Goal: Information Seeking & Learning: Learn about a topic

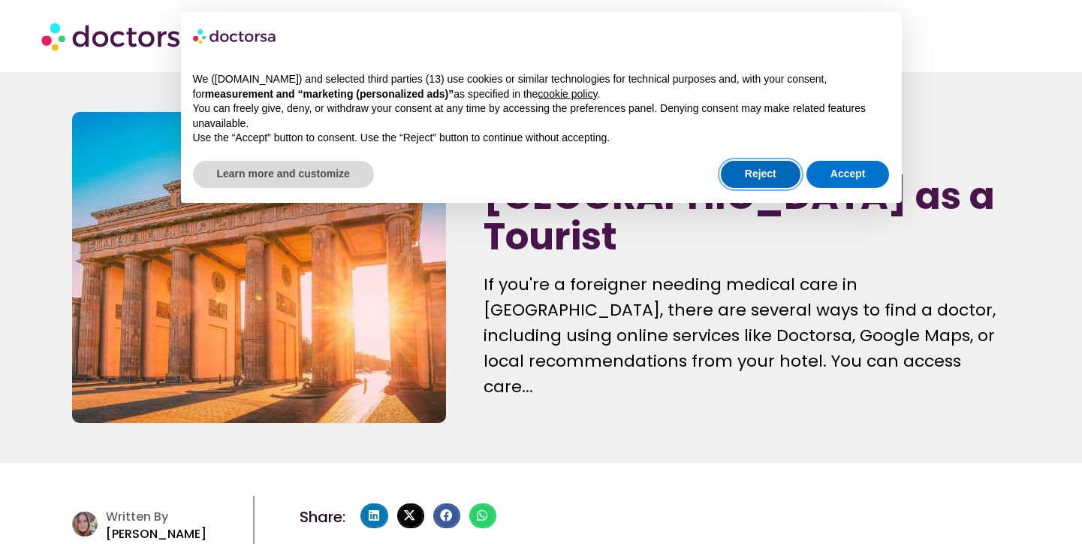
click at [760, 177] on button "Reject" at bounding box center [761, 174] width 80 height 27
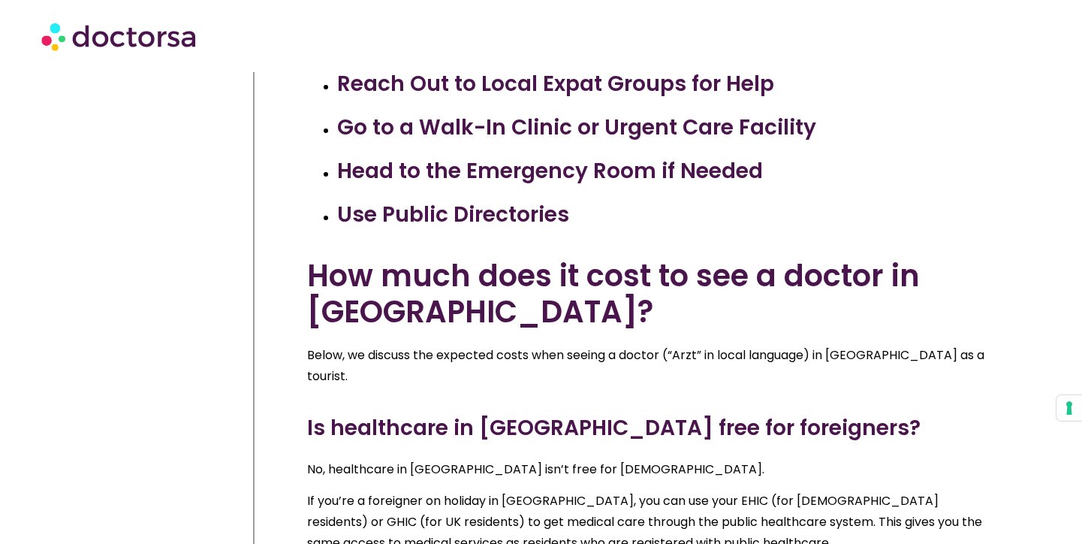
scroll to position [820, 0]
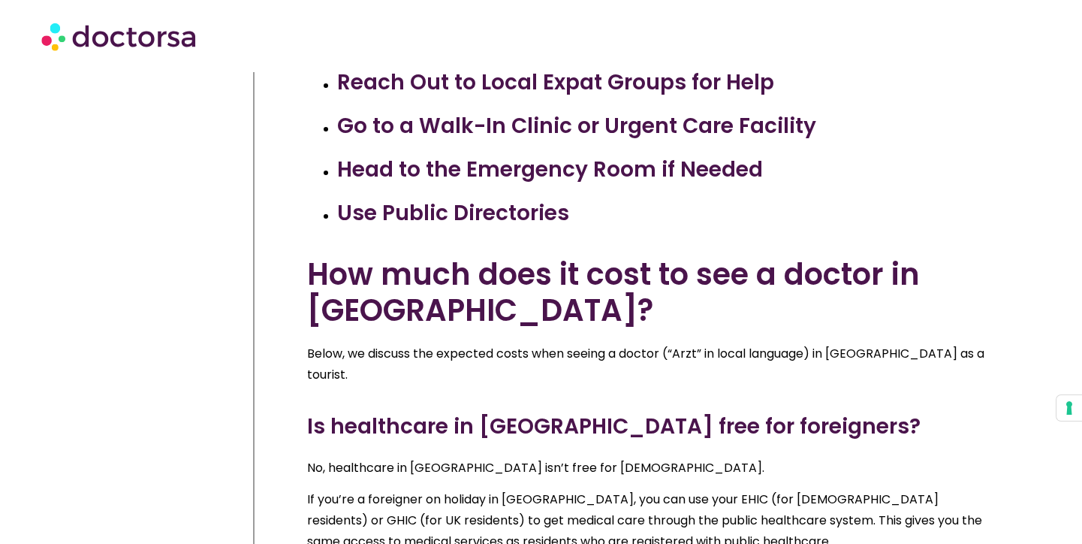
click at [439, 352] on p "Below, we discuss the expected costs when seeing a doctor (“Arzt” in local lang…" at bounding box center [654, 364] width 695 height 42
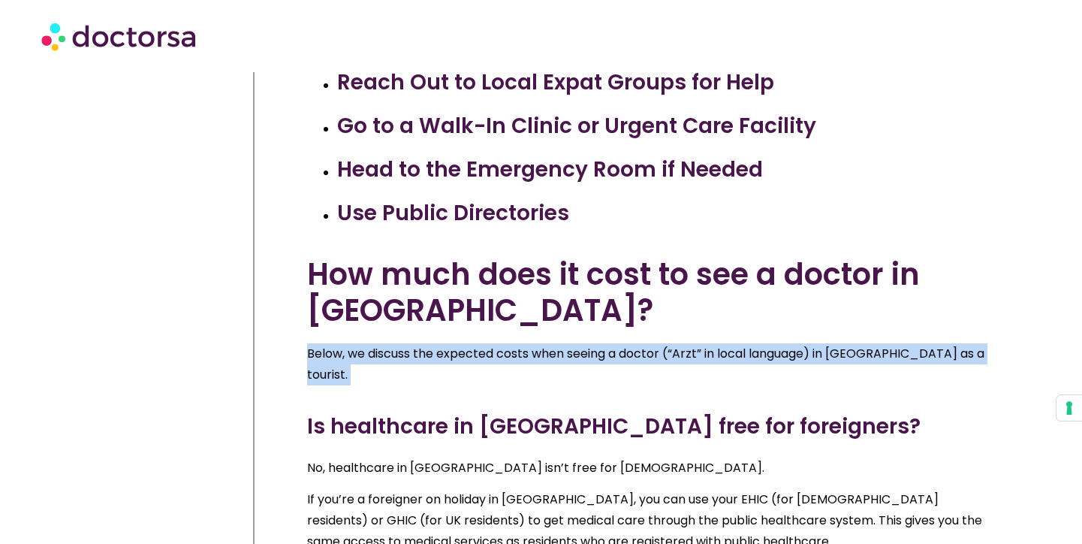
click at [439, 352] on p "Below, we discuss the expected costs when seeing a doctor (“Arzt” in local lang…" at bounding box center [654, 364] width 695 height 42
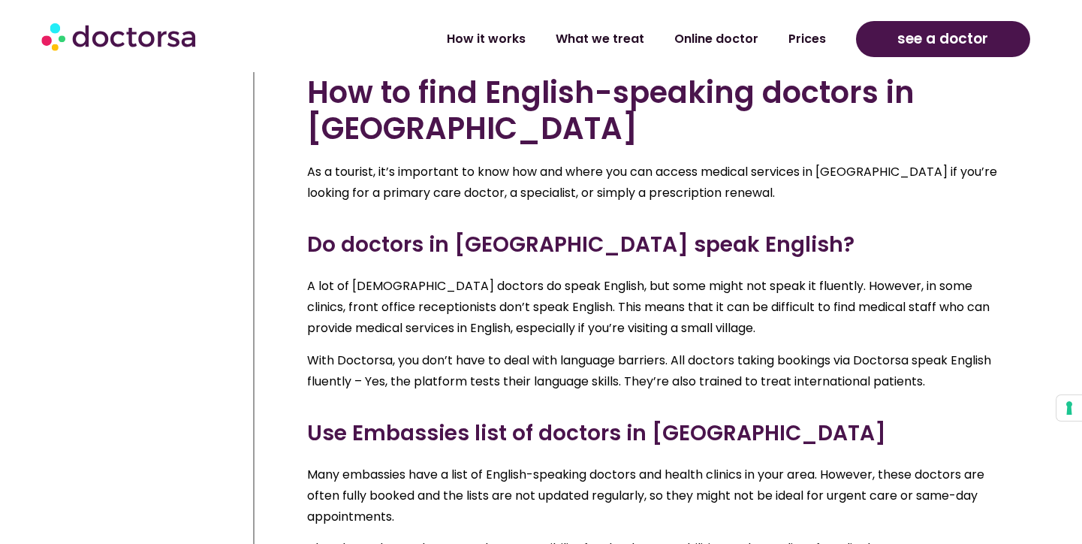
scroll to position [4473, 0]
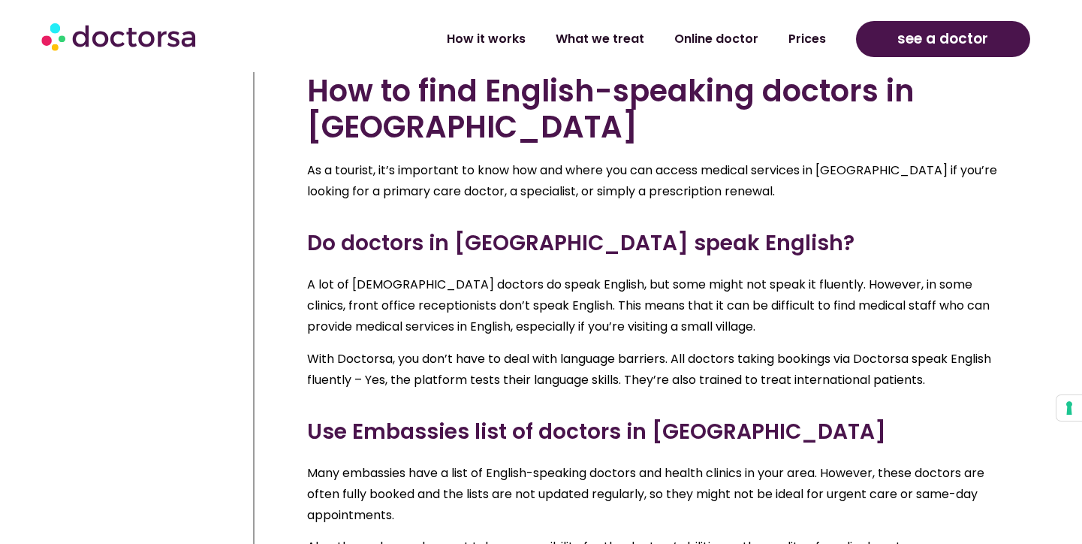
click at [415, 337] on p "A lot of [DEMOGRAPHIC_DATA] doctors do speak English, but some might not speak …" at bounding box center [654, 305] width 695 height 63
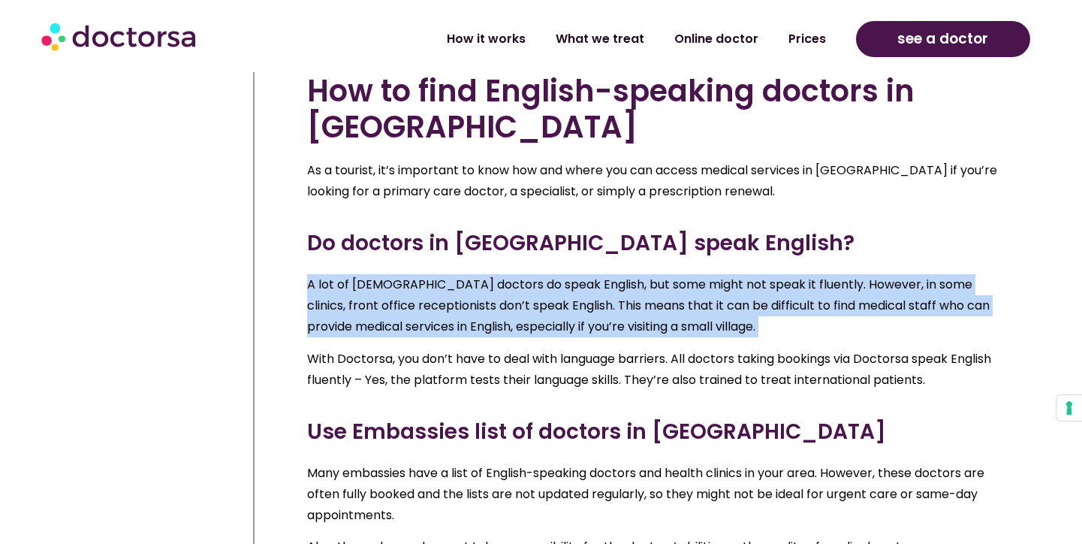
click at [415, 337] on p "A lot of [DEMOGRAPHIC_DATA] doctors do speak English, but some might not speak …" at bounding box center [654, 305] width 695 height 63
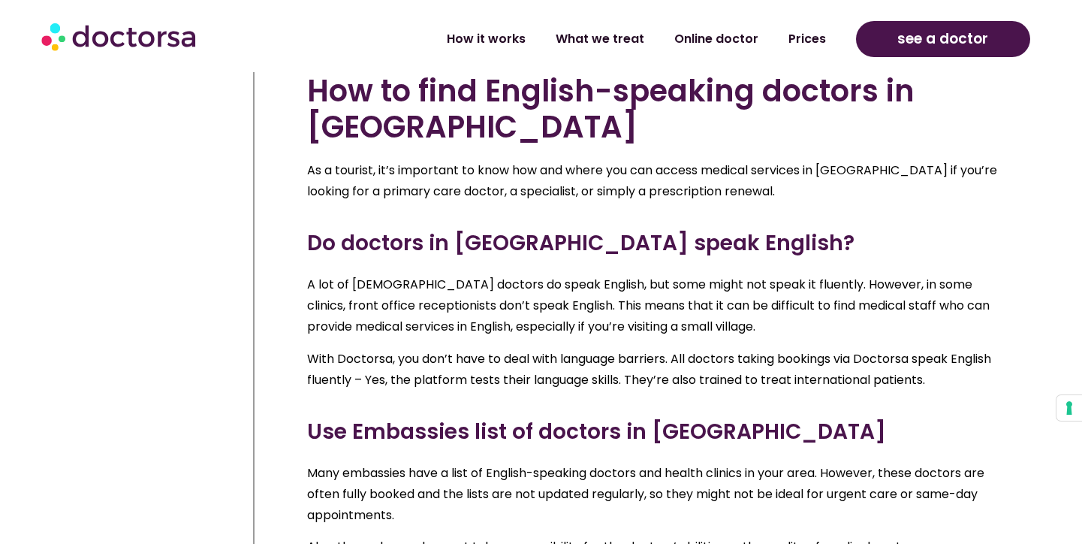
click at [430, 390] on p "With Doctorsa, you don’t have to deal with language barriers. All doctors takin…" at bounding box center [654, 369] width 695 height 42
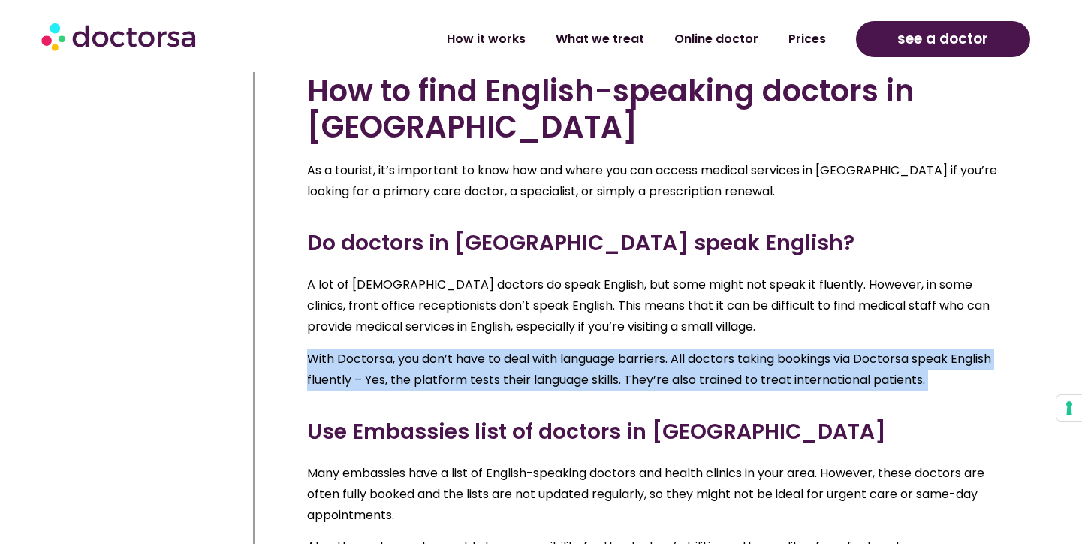
click at [430, 390] on p "With Doctorsa, you don’t have to deal with language barriers. All doctors takin…" at bounding box center [654, 369] width 695 height 42
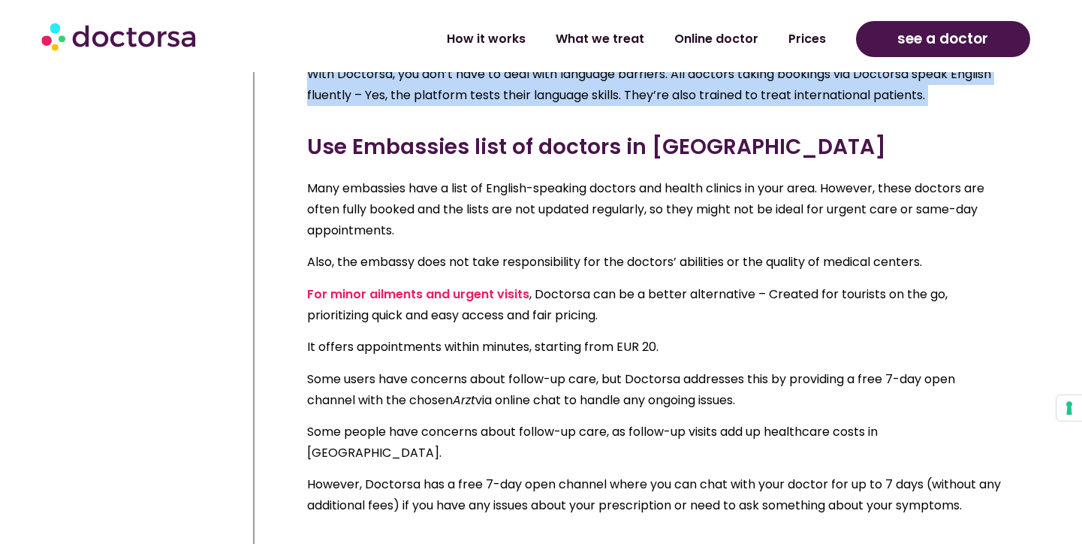
scroll to position [4847, 0]
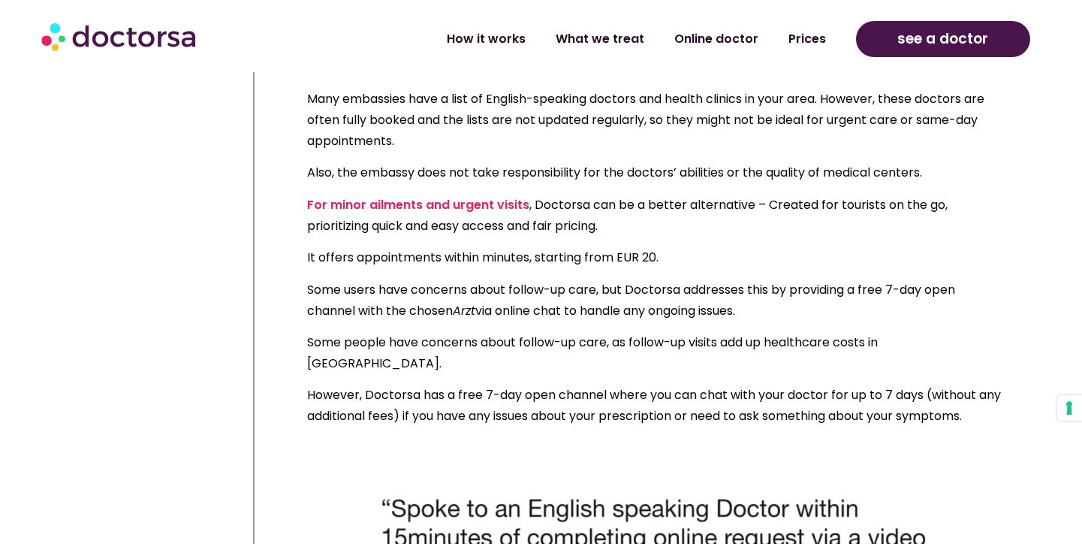
click at [412, 384] on div "Many embassies have a list of English-speaking doctors and health clinics in yo…" at bounding box center [654, 258] width 695 height 338
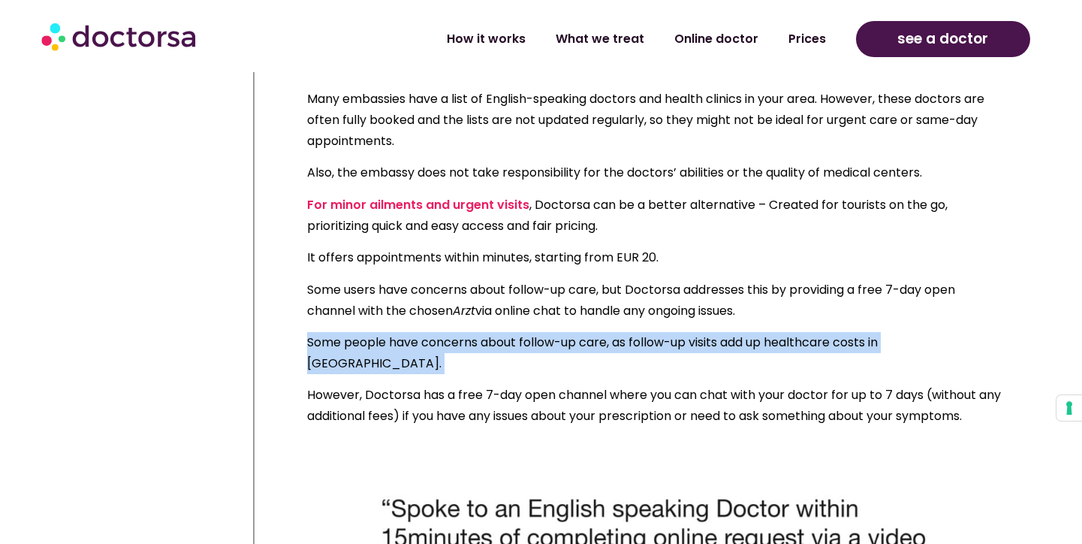
click at [412, 384] on div "Many embassies have a list of English-speaking doctors and health clinics in yo…" at bounding box center [654, 258] width 695 height 338
click at [412, 374] on p "Some people have concerns about follow-up care, as follow-up visits add up heal…" at bounding box center [654, 353] width 695 height 42
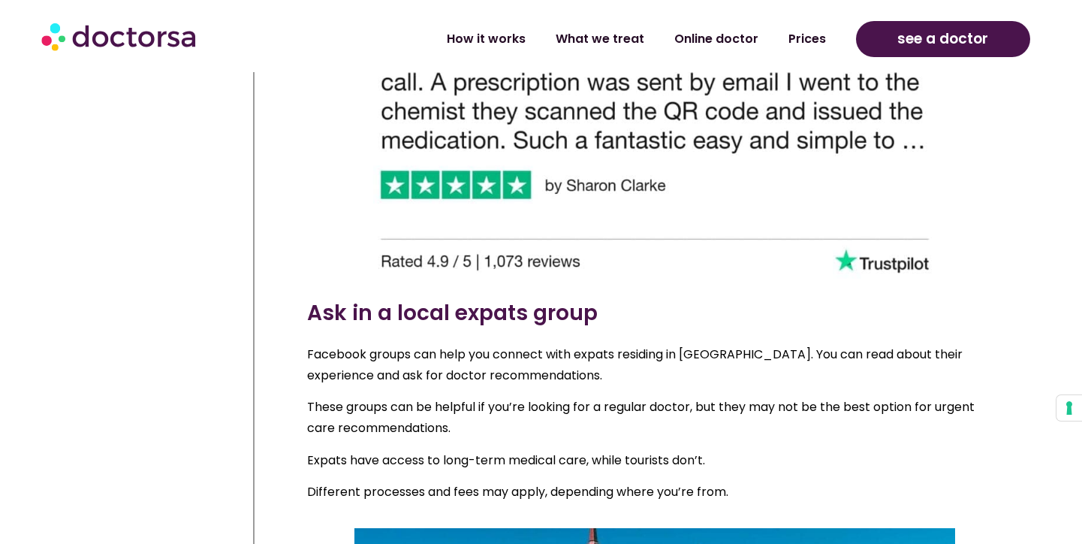
scroll to position [5518, 0]
